Goal: Task Accomplishment & Management: Use online tool/utility

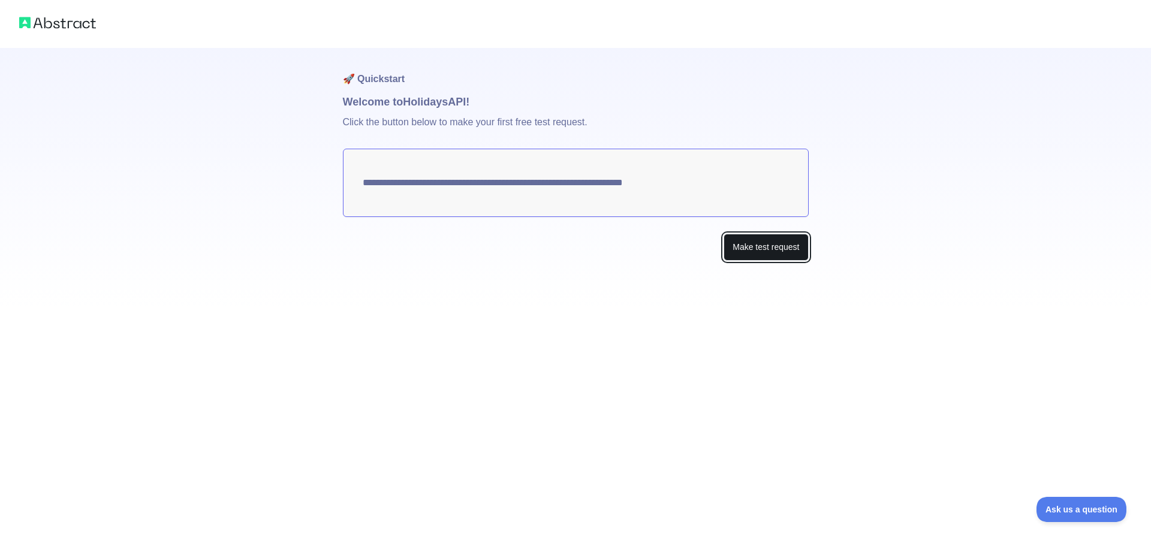
click at [749, 246] on button "Make test request" at bounding box center [765, 247] width 85 height 27
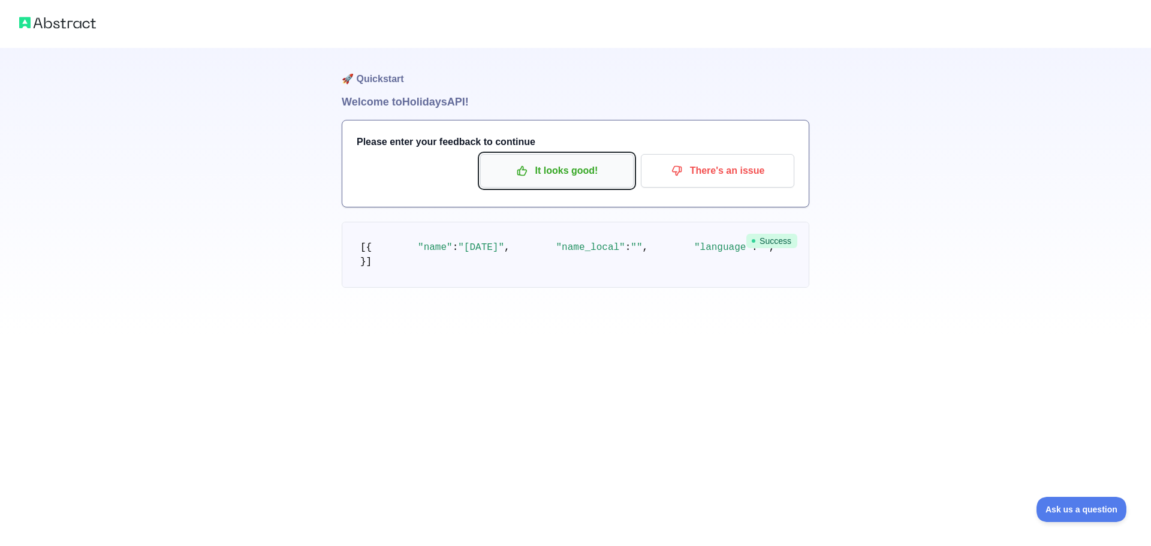
click at [533, 184] on button "It looks good!" at bounding box center [556, 171] width 153 height 34
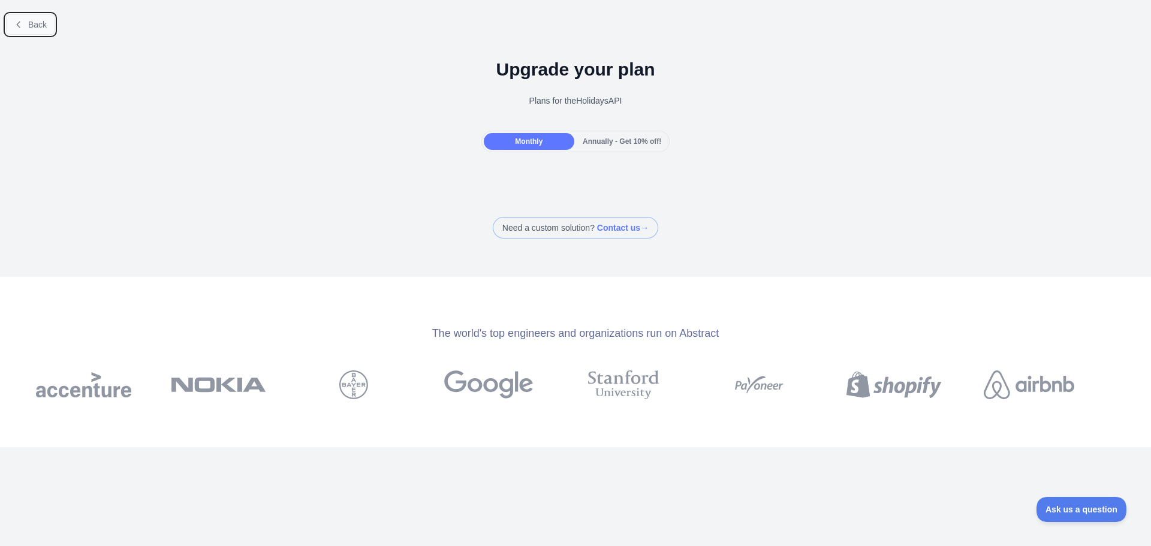
click at [24, 33] on button "Back" at bounding box center [30, 24] width 49 height 20
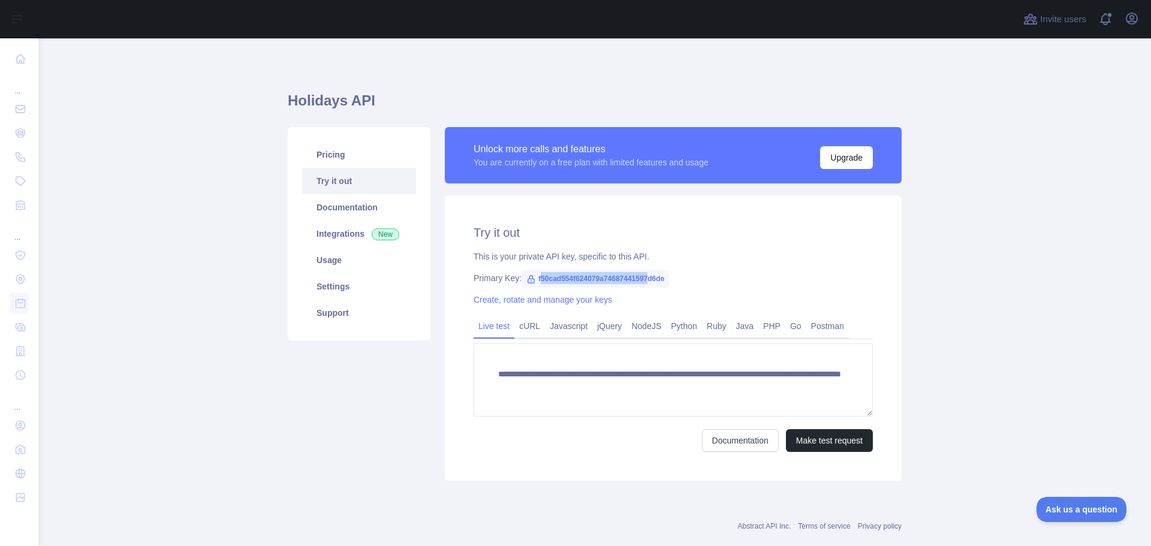
drag, startPoint x: 533, startPoint y: 278, endPoint x: 643, endPoint y: 270, distance: 110.0
click at [643, 270] on span "f50cad554f624079a74687441597d6de" at bounding box center [594, 279] width 147 height 18
drag, startPoint x: 660, startPoint y: 281, endPoint x: 524, endPoint y: 283, distance: 135.5
click at [524, 283] on span "f50cad554f624079a74687441597d6de" at bounding box center [594, 279] width 147 height 18
copy span "f50cad554f624079a74687441597d6de"
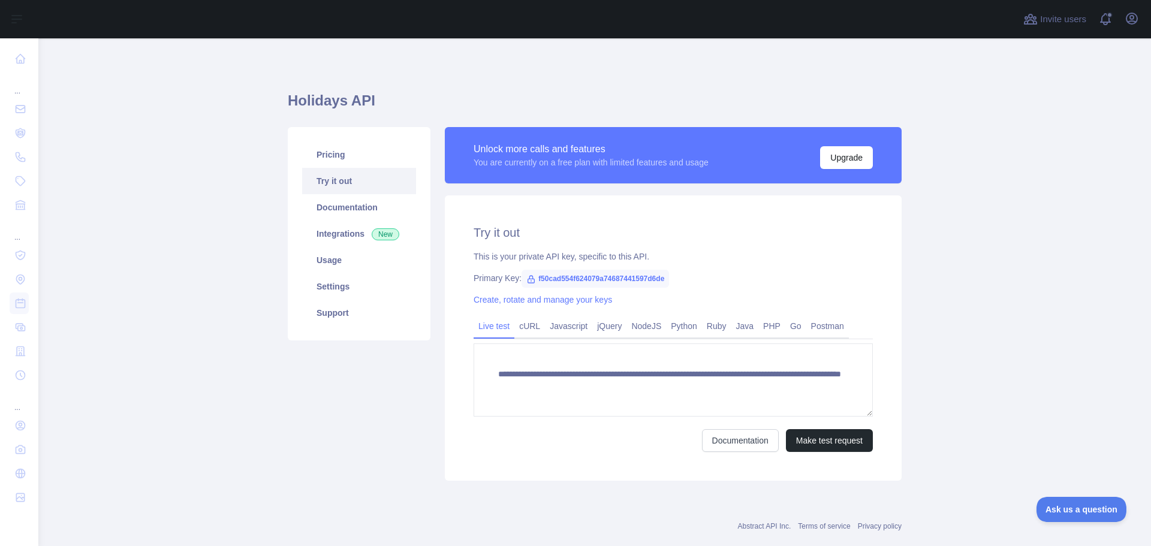
click at [575, 470] on div "**********" at bounding box center [673, 337] width 457 height 285
